Goal: Task Accomplishment & Management: Complete application form

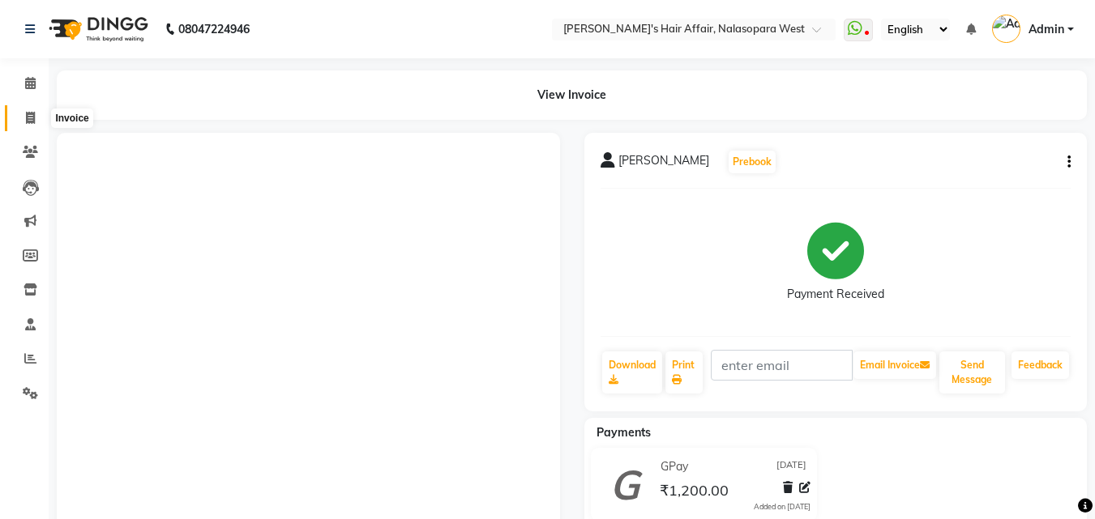
drag, startPoint x: 0, startPoint y: 0, endPoint x: 41, endPoint y: 117, distance: 123.5
click at [32, 117] on icon at bounding box center [30, 118] width 9 height 12
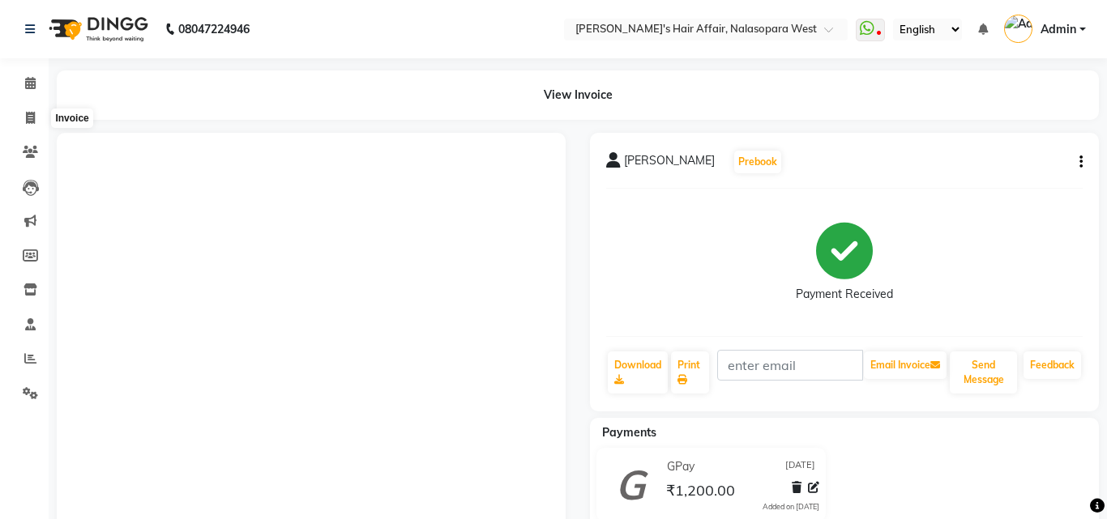
select select "service"
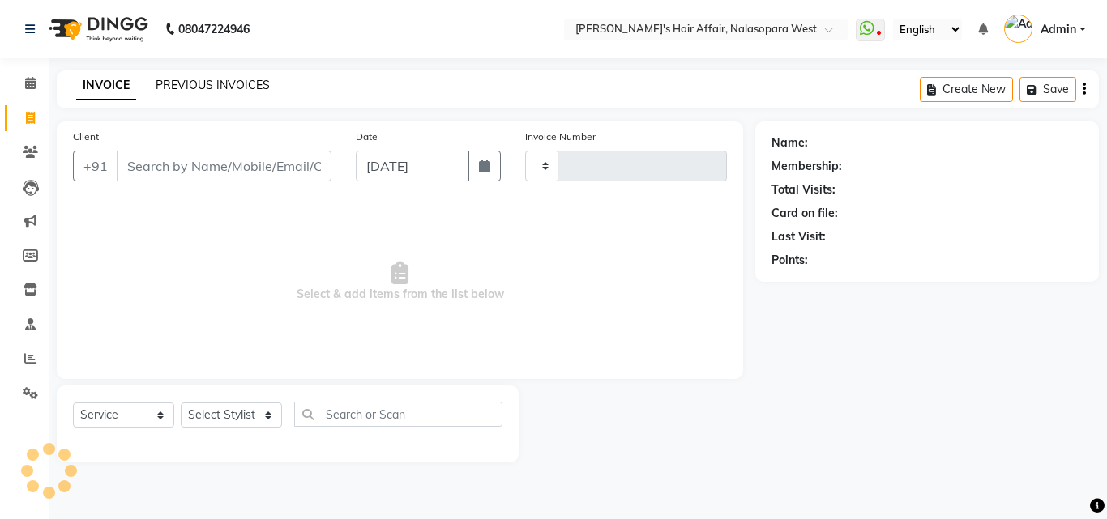
click at [244, 79] on link "PREVIOUS INVOICES" at bounding box center [213, 85] width 114 height 15
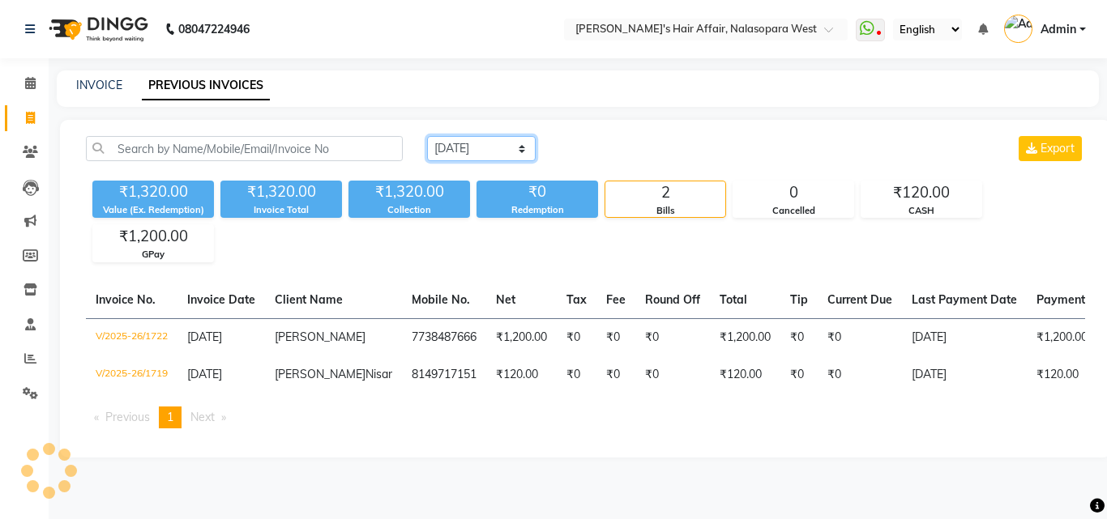
click at [531, 143] on select "[DATE] [DATE] Custom Range" at bounding box center [481, 148] width 109 height 25
click at [641, 143] on div "[DATE] [DATE] Custom Range Export" at bounding box center [756, 148] width 658 height 25
click at [66, 83] on div "INVOICE PREVIOUS INVOICES" at bounding box center [568, 85] width 1023 height 17
click at [95, 76] on div "INVOICE PREVIOUS INVOICES" at bounding box center [578, 89] width 1042 height 36
click at [96, 90] on link "INVOICE" at bounding box center [99, 85] width 46 height 15
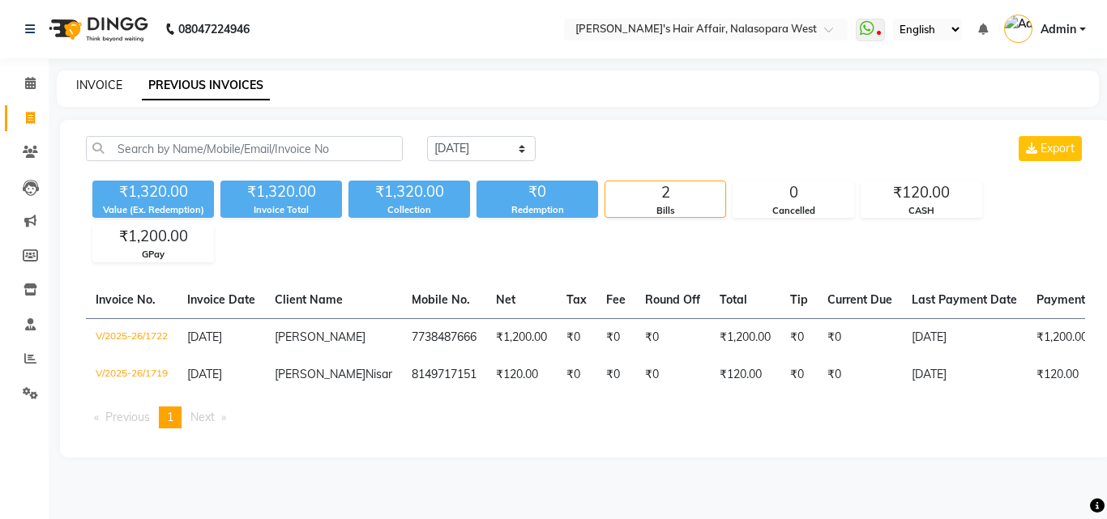
select select "6172"
select select "service"
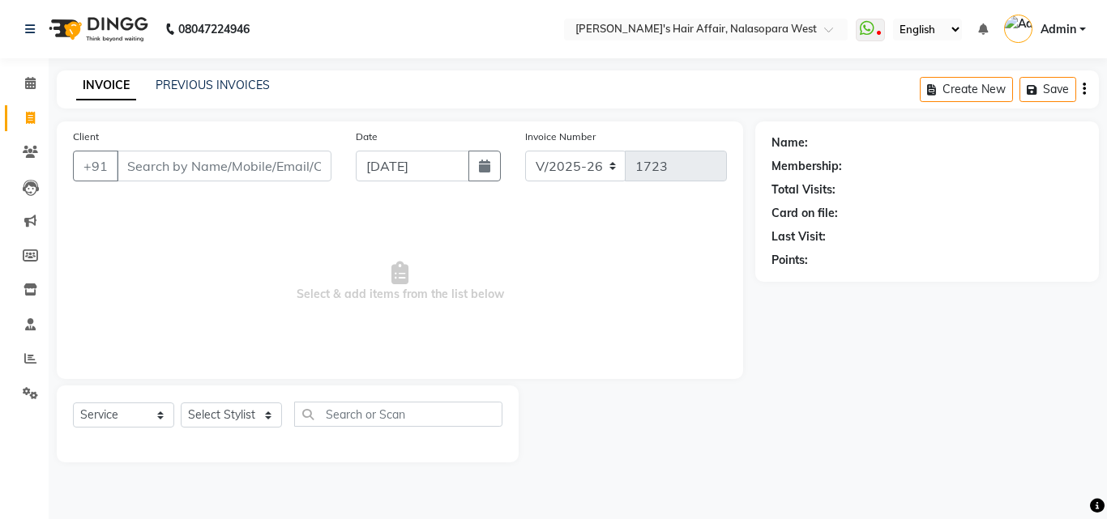
click at [264, 398] on div "Select Service Product Membership Package Voucher Prepaid Gift Card Select Styl…" at bounding box center [288, 424] width 462 height 77
click at [246, 410] on select "Select Stylist [PERSON_NAME] [PERSON_NAME] Hair Affair Laksh [PERSON_NAME] [PER…" at bounding box center [231, 415] width 101 height 25
select select "86313"
click at [181, 403] on select "Select Stylist [PERSON_NAME] [PERSON_NAME] Hair Affair Laksh [PERSON_NAME] [PER…" at bounding box center [231, 415] width 101 height 25
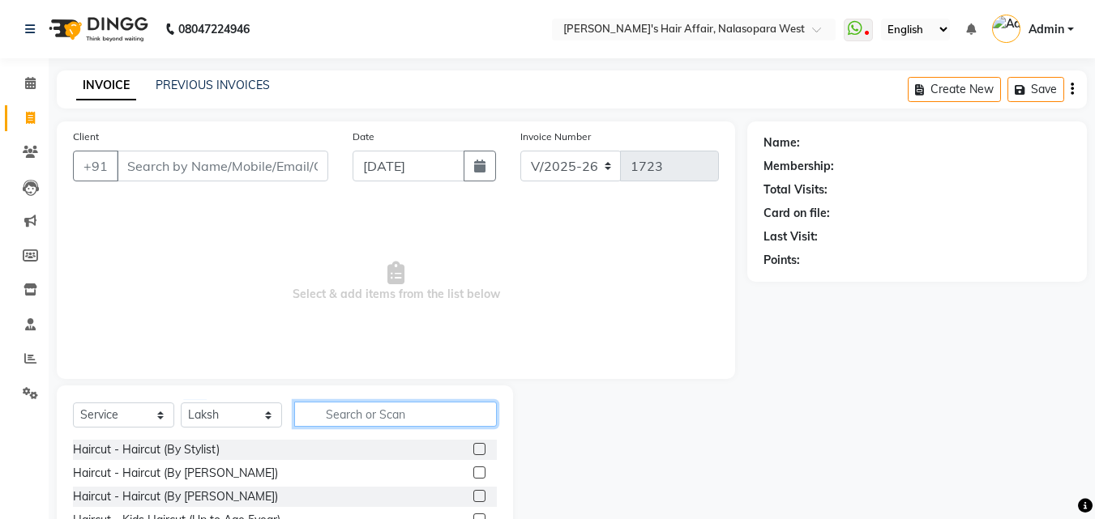
click at [394, 417] on input "text" at bounding box center [395, 414] width 203 height 25
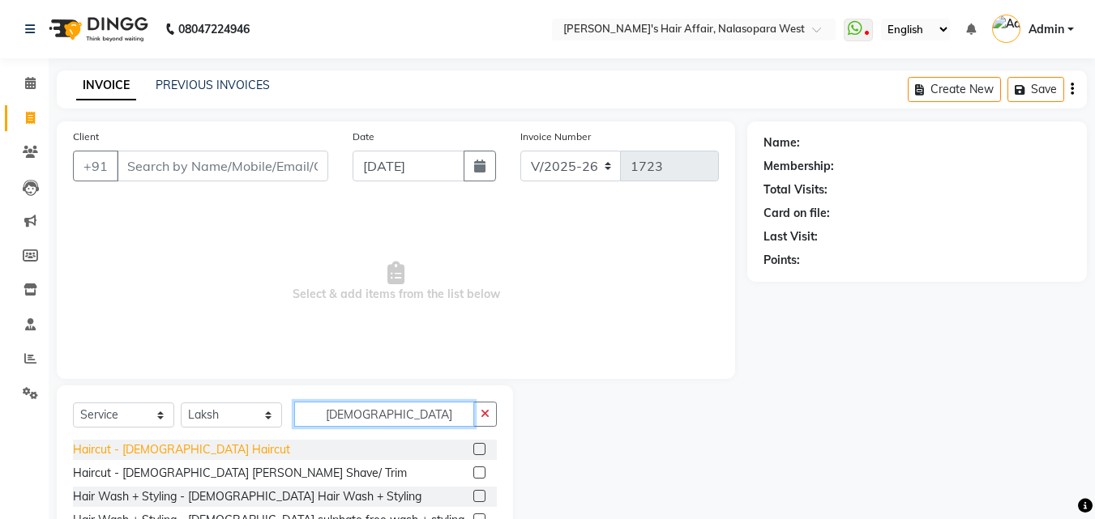
type input "[DEMOGRAPHIC_DATA]"
click at [140, 455] on div "Haircut - [DEMOGRAPHIC_DATA] Haircut" at bounding box center [181, 450] width 217 height 17
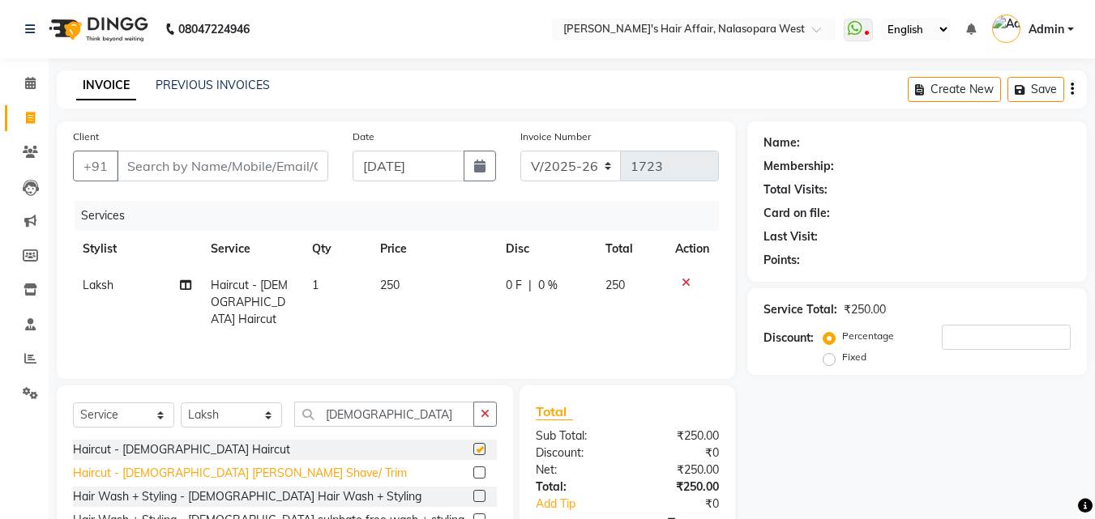
checkbox input "false"
click at [143, 476] on div "Haircut - [DEMOGRAPHIC_DATA] [PERSON_NAME] Shave/ Trim" at bounding box center [240, 473] width 334 height 17
checkbox input "false"
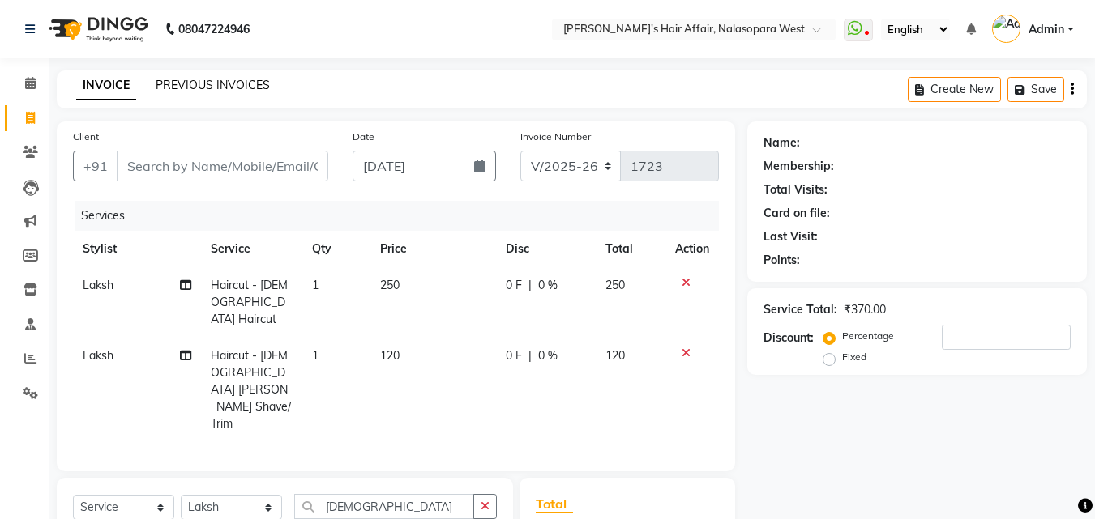
click at [190, 88] on link "PREVIOUS INVOICES" at bounding box center [213, 85] width 114 height 15
